Goal: Navigation & Orientation: Understand site structure

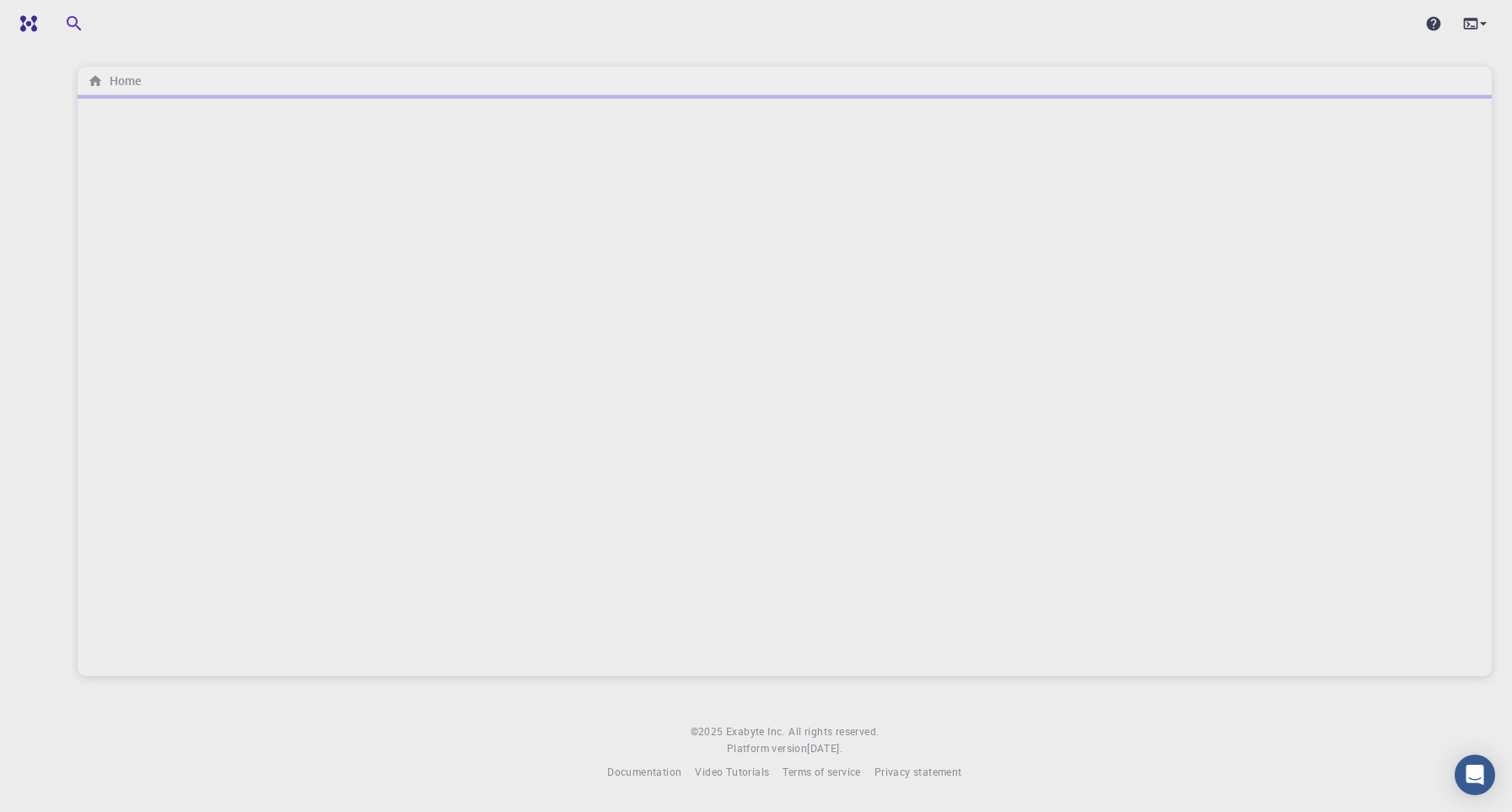
drag, startPoint x: 707, startPoint y: 506, endPoint x: 696, endPoint y: 499, distance: 13.0
click at [93, 87] on icon "breadcrumb" at bounding box center [95, 81] width 16 height 16
click at [93, 88] on icon "breadcrumb" at bounding box center [95, 81] width 16 height 16
click at [190, 24] on icon "button" at bounding box center [196, 24] width 18 height 18
click at [192, 27] on icon "button" at bounding box center [196, 24] width 18 height 18
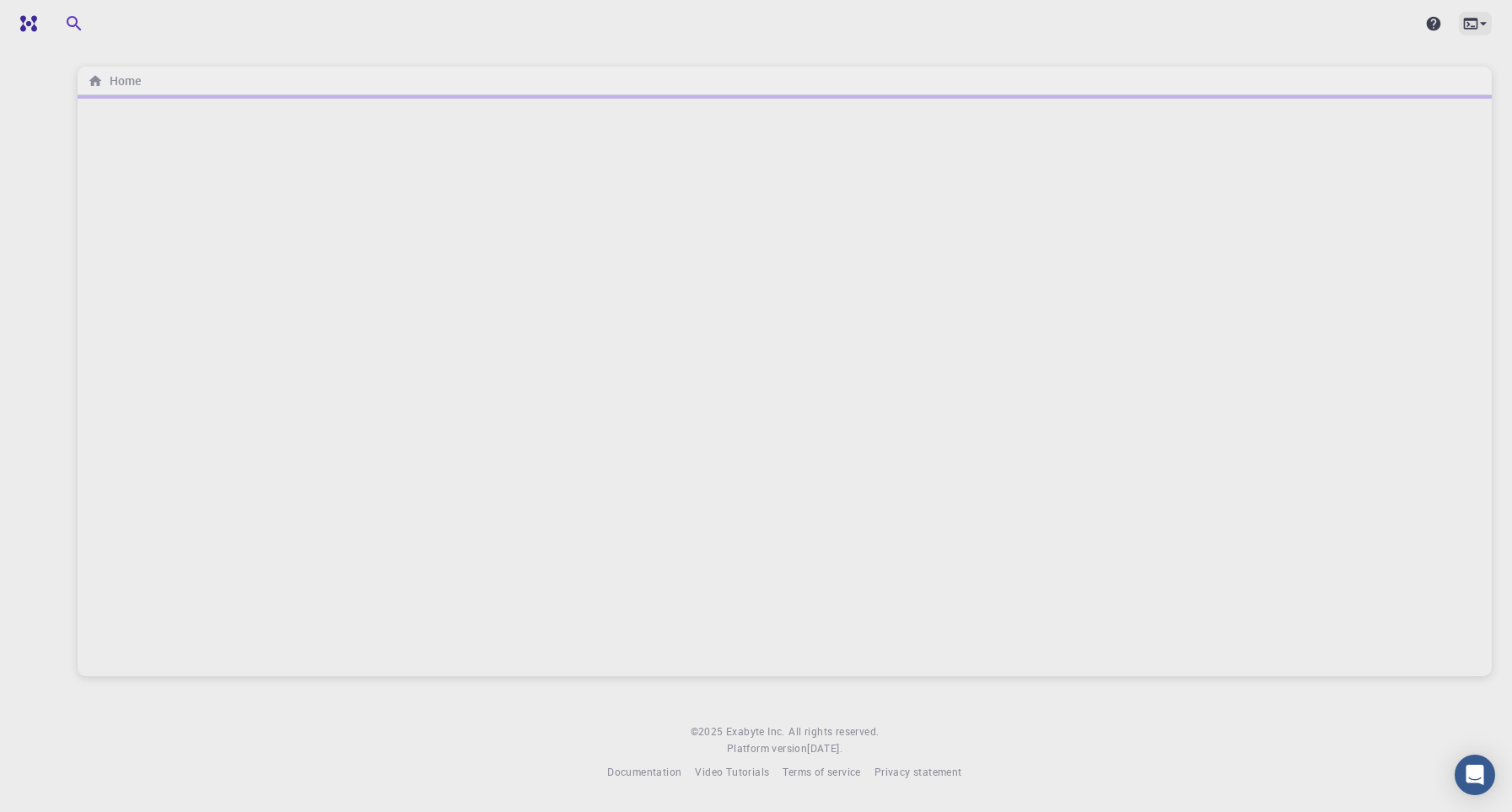
click at [1475, 22] on icon at bounding box center [1484, 24] width 16 height 16
click at [1475, 22] on div at bounding box center [756, 406] width 1512 height 812
click at [1429, 21] on icon at bounding box center [1434, 24] width 15 height 15
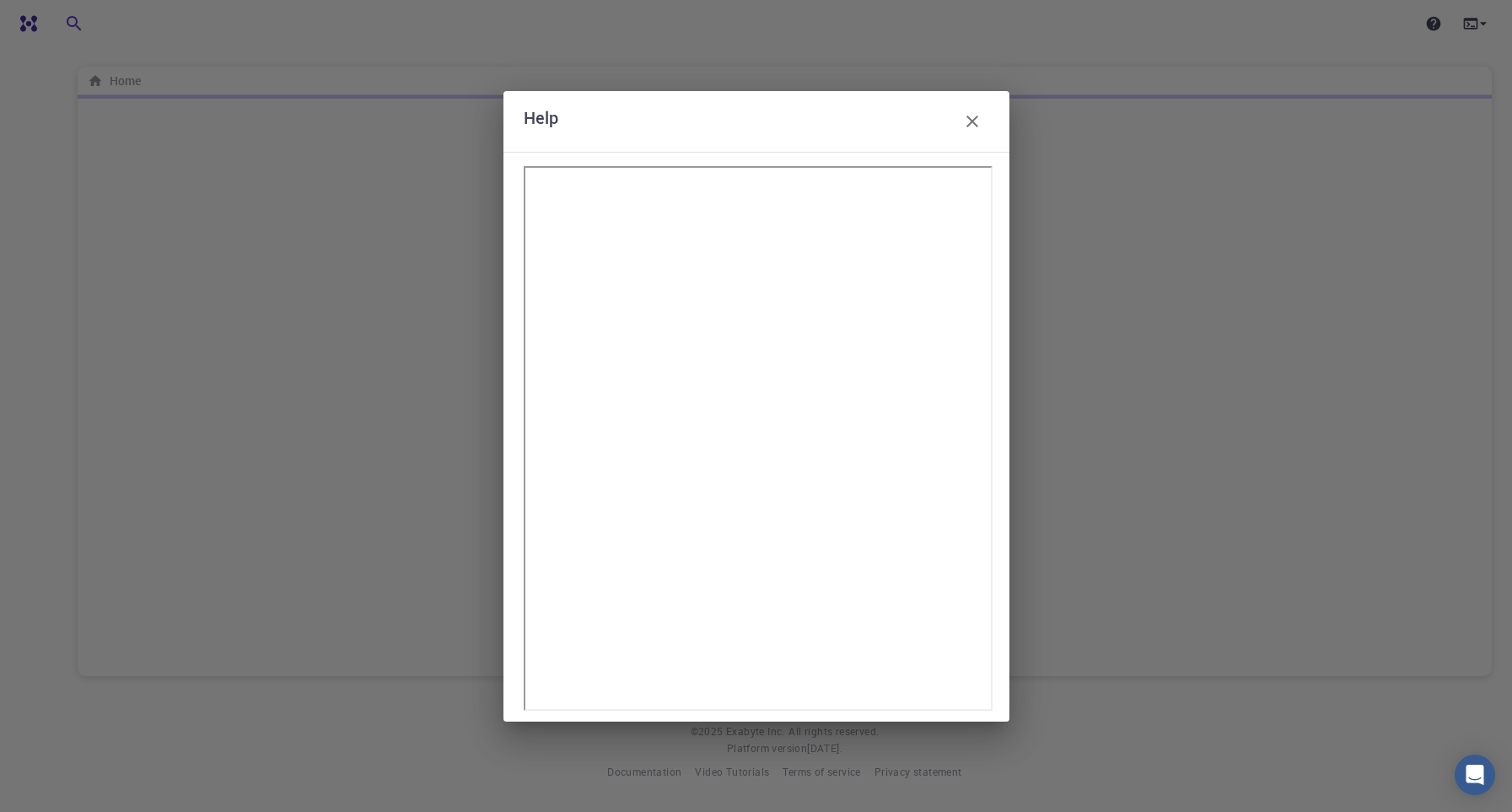
click at [962, 127] on icon "button" at bounding box center [972, 122] width 20 height 20
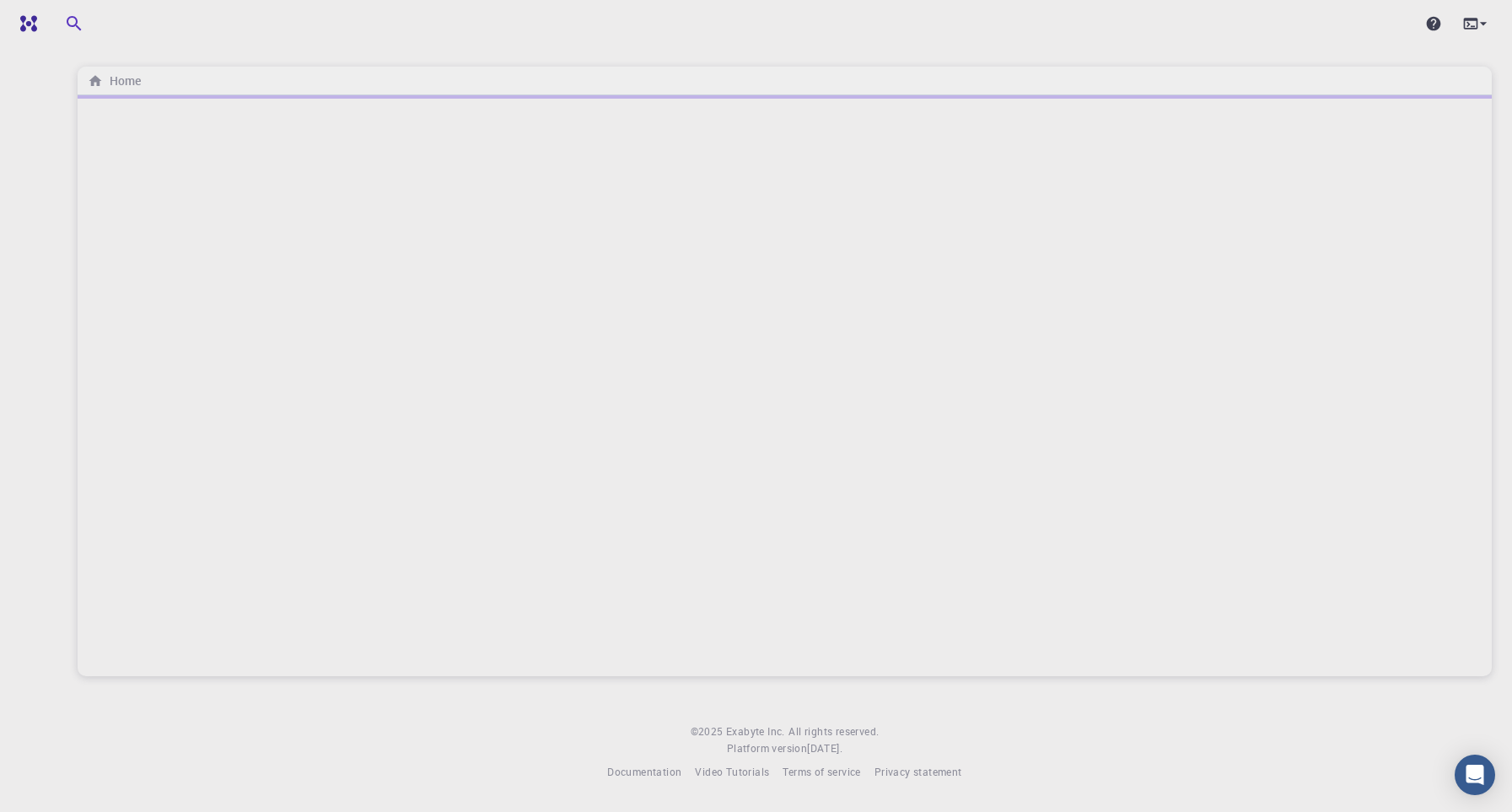
drag, startPoint x: 937, startPoint y: 189, endPoint x: 805, endPoint y: 226, distance: 137.1
